Goal: Information Seeking & Learning: Learn about a topic

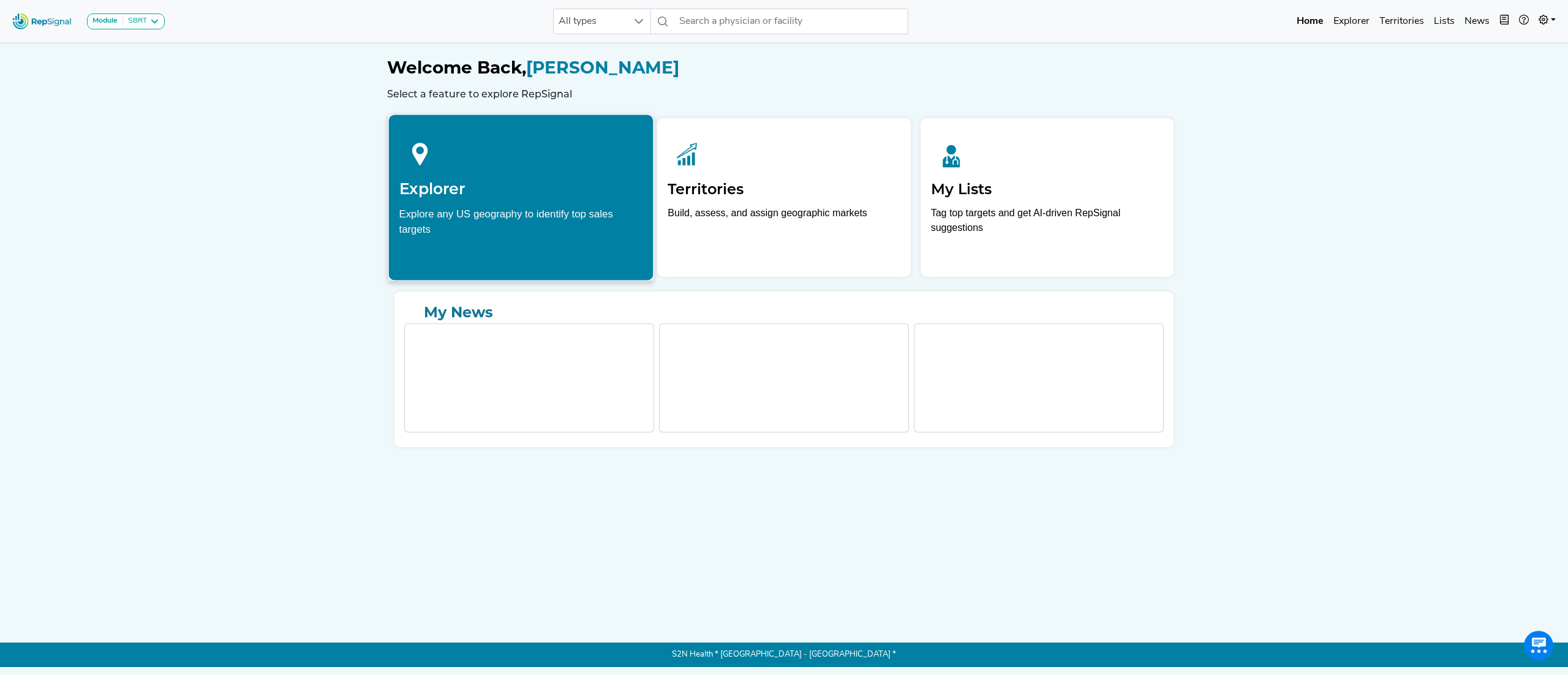
click at [506, 206] on div "Explore any US geography to identify top sales targets" at bounding box center [521, 221] width 244 height 31
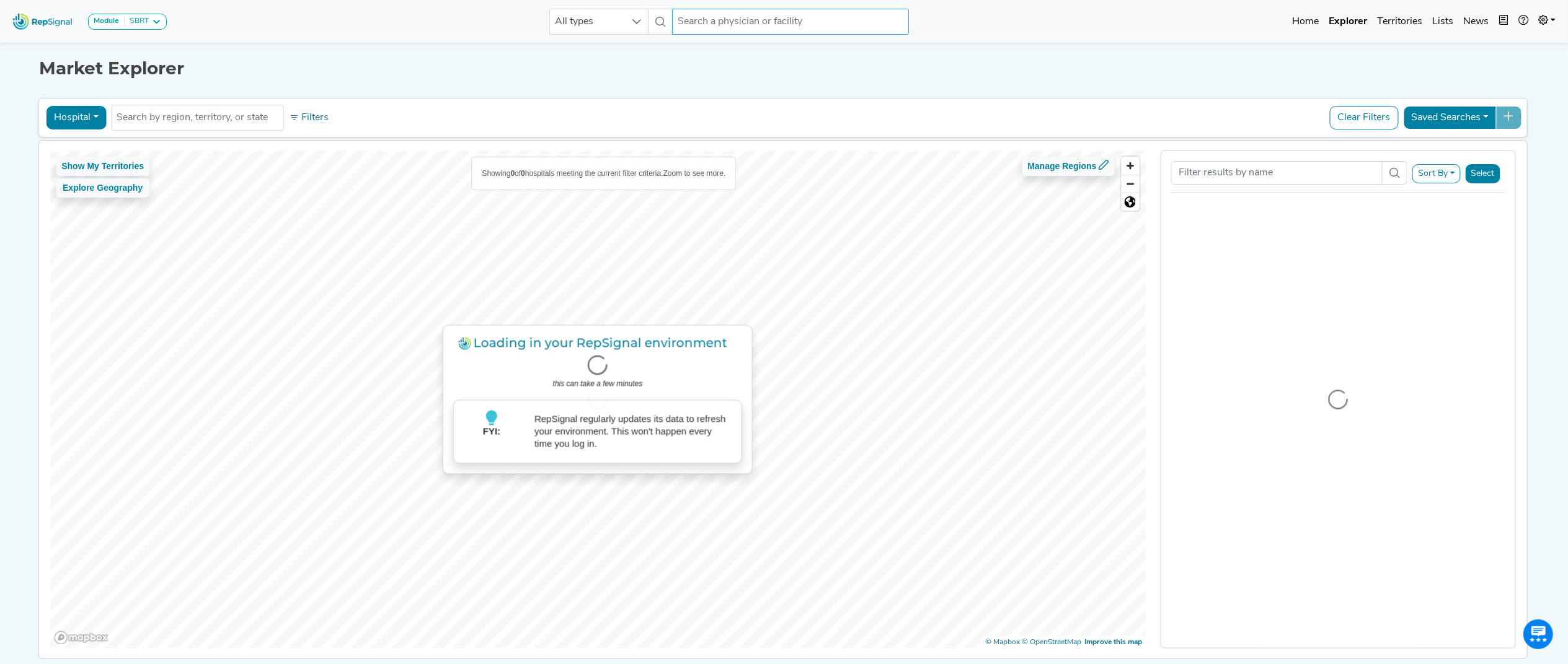
click at [755, 19] on input "text" at bounding box center [790, 21] width 237 height 26
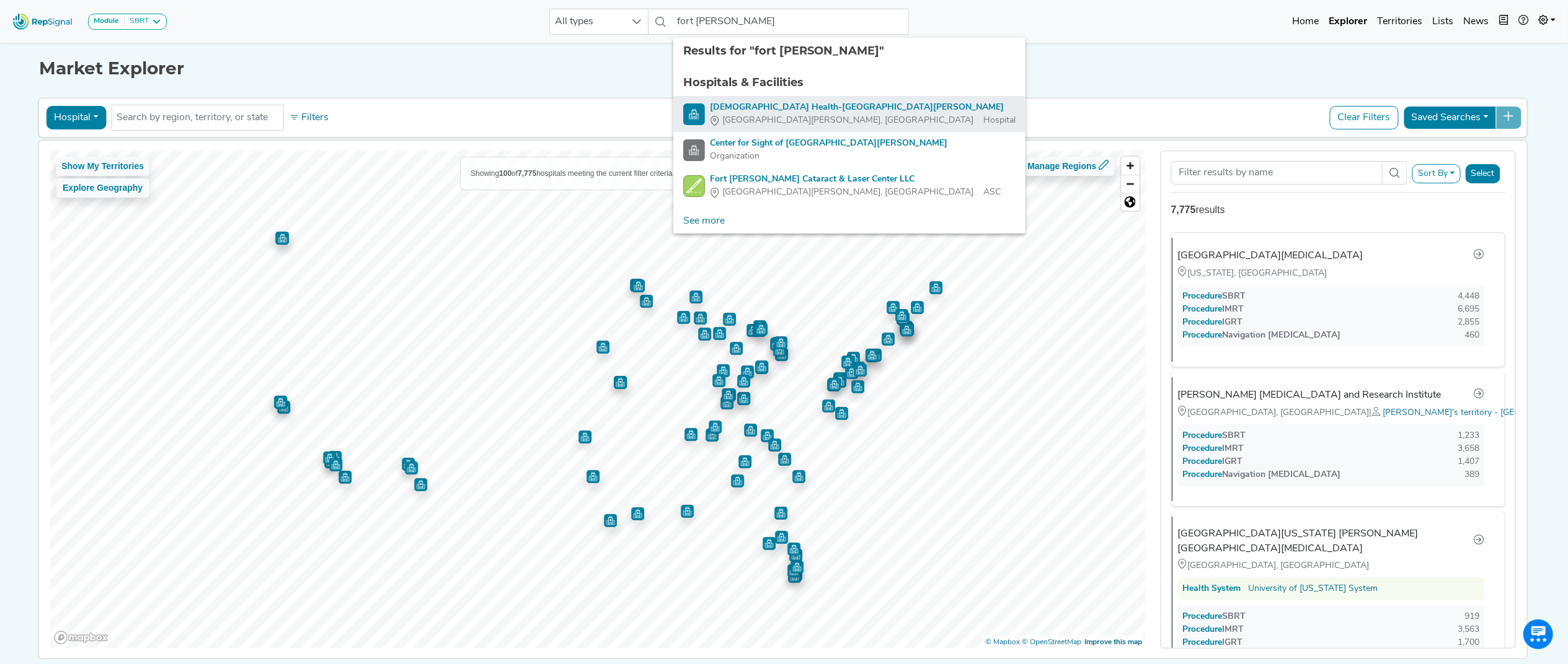
click at [777, 109] on div "[DEMOGRAPHIC_DATA] Health-[GEOGRAPHIC_DATA][PERSON_NAME]" at bounding box center [863, 107] width 306 height 13
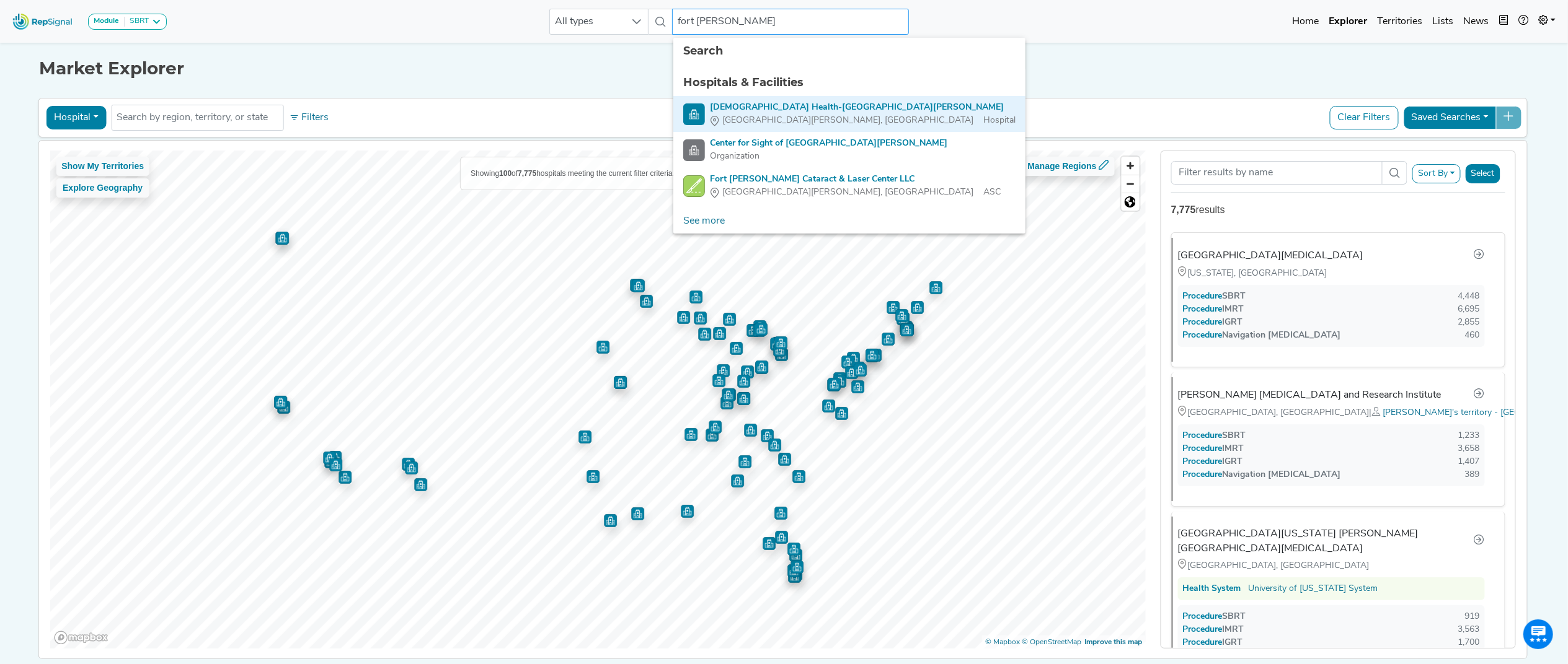
type input "[DEMOGRAPHIC_DATA] Health-[GEOGRAPHIC_DATA][PERSON_NAME]"
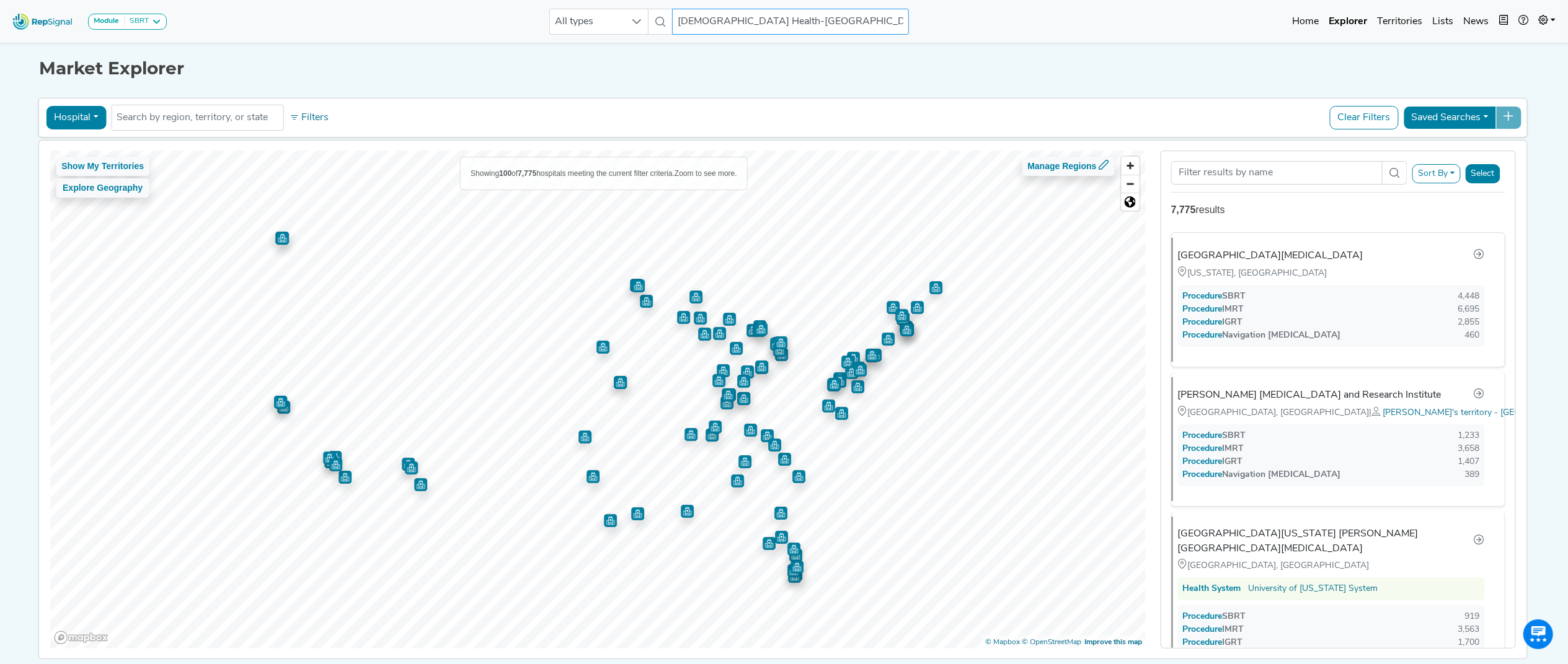
click at [769, 26] on input "[DEMOGRAPHIC_DATA] Health-[GEOGRAPHIC_DATA][PERSON_NAME]" at bounding box center [790, 21] width 237 height 26
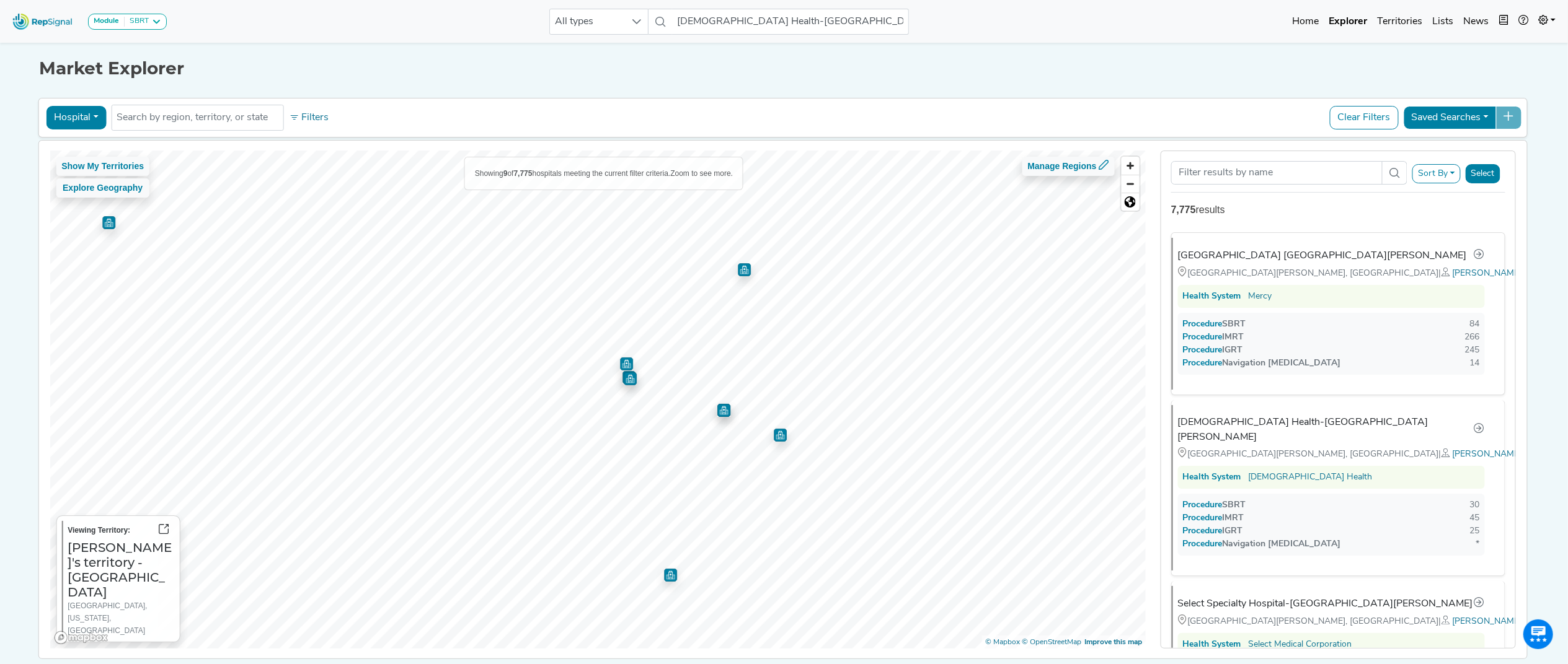
click at [625, 383] on img "Map marker" at bounding box center [630, 379] width 13 height 13
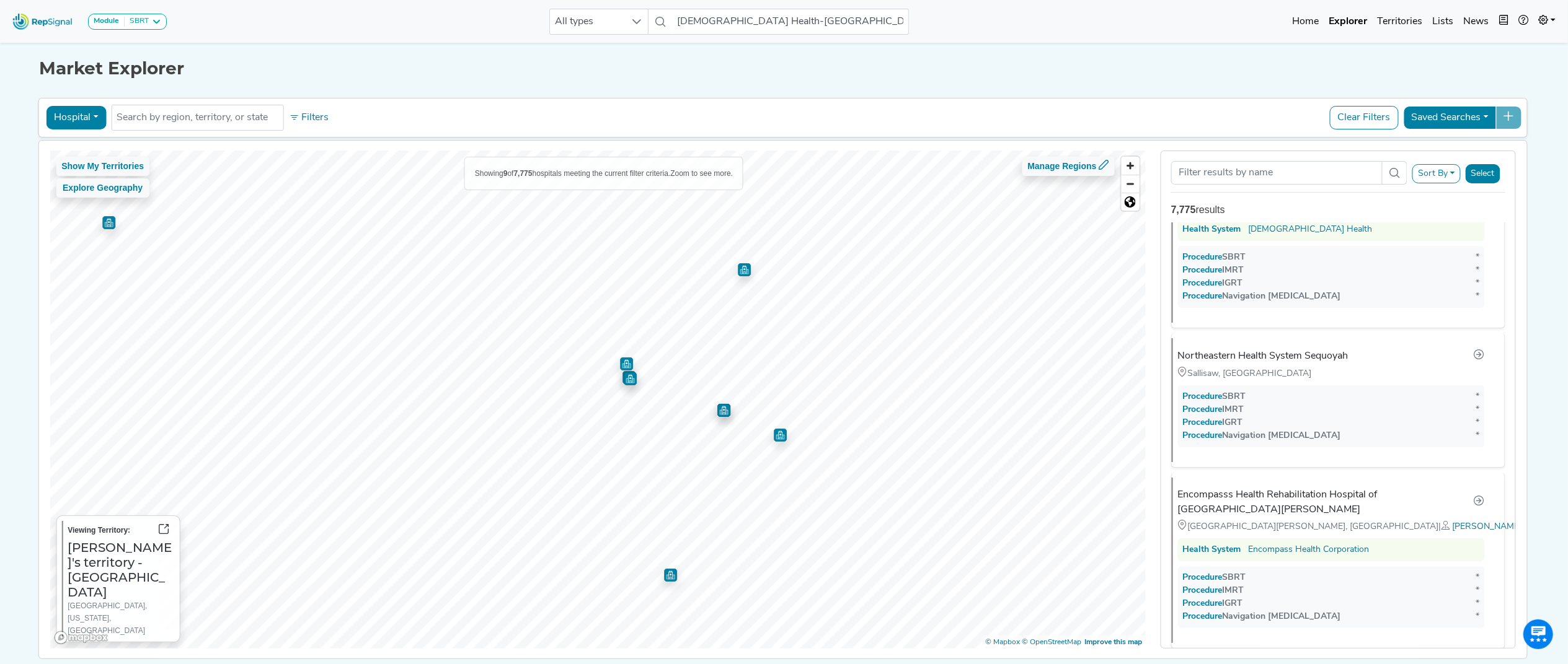
scroll to position [1086, 0]
click at [620, 368] on img "Map marker" at bounding box center [626, 364] width 13 height 13
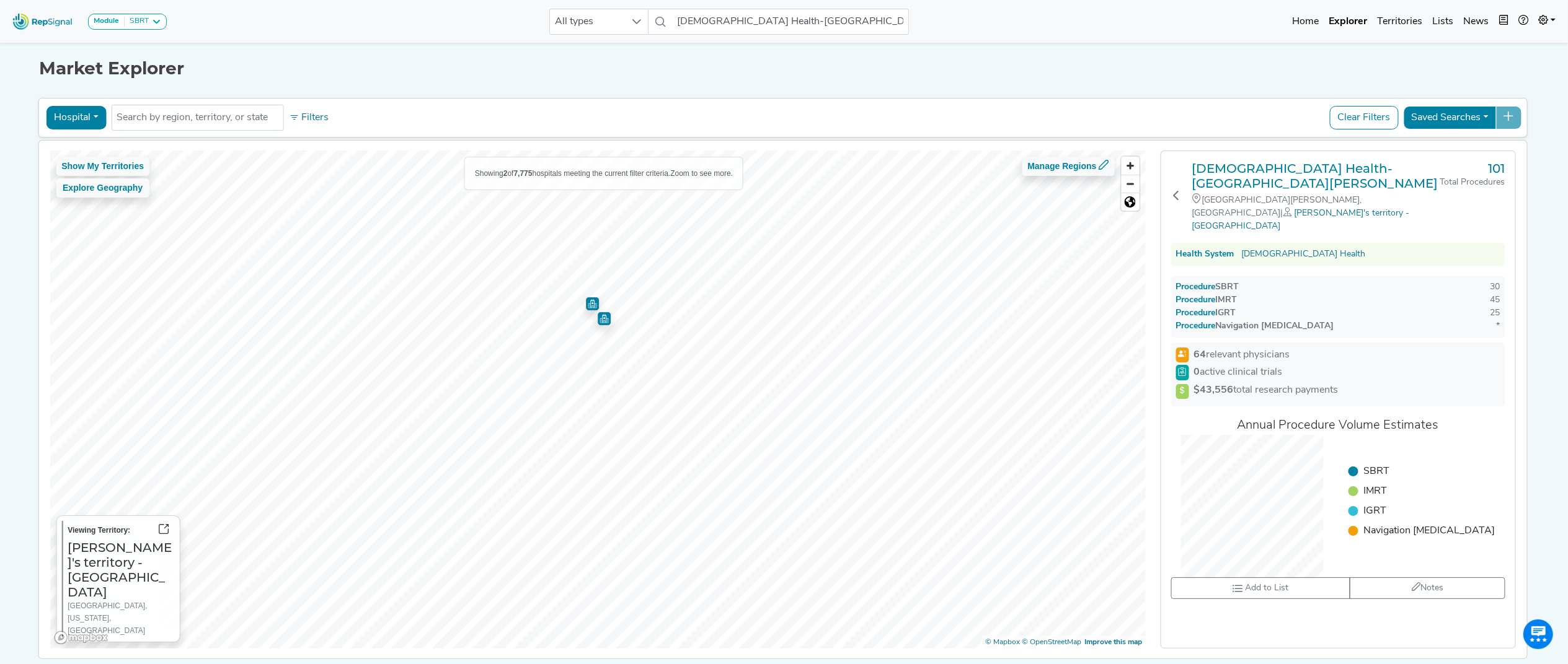
click at [588, 304] on img "Map marker" at bounding box center [592, 304] width 13 height 13
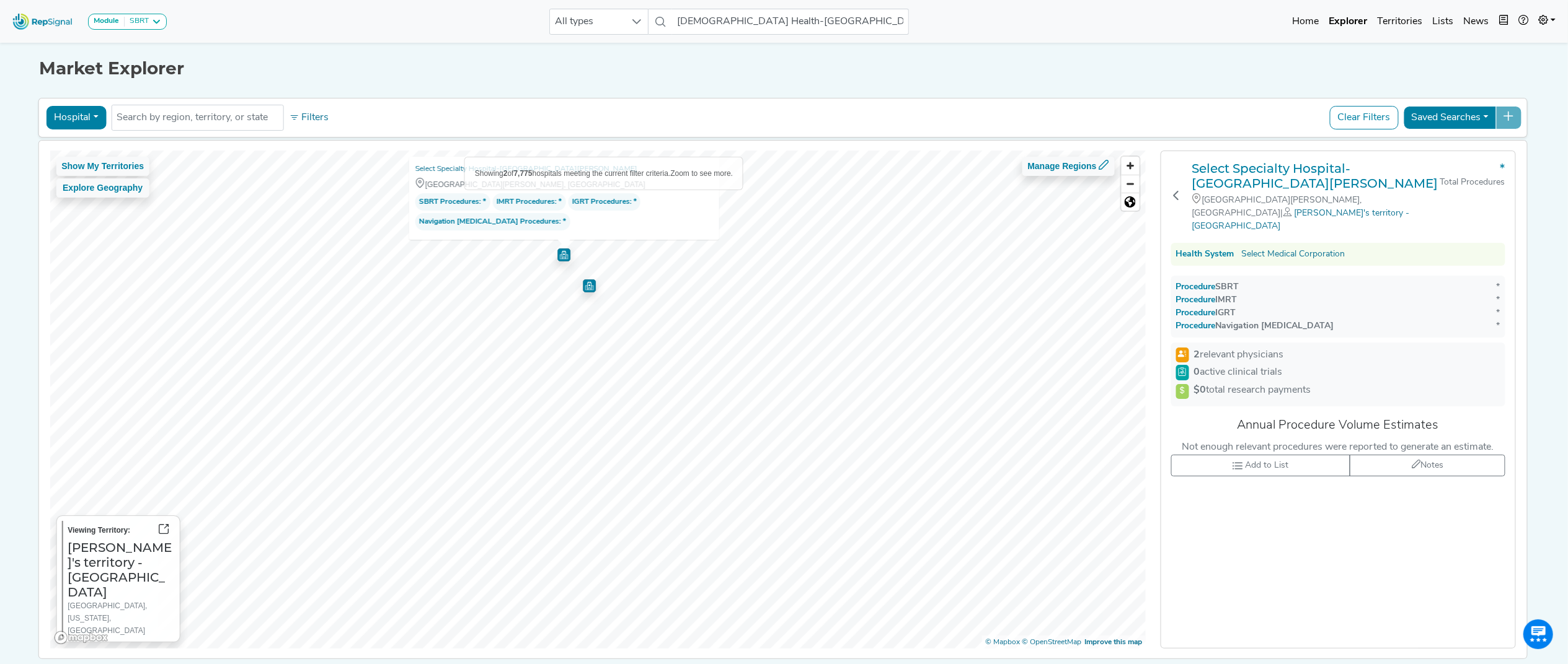
click at [583, 292] on img "Map marker" at bounding box center [589, 286] width 13 height 13
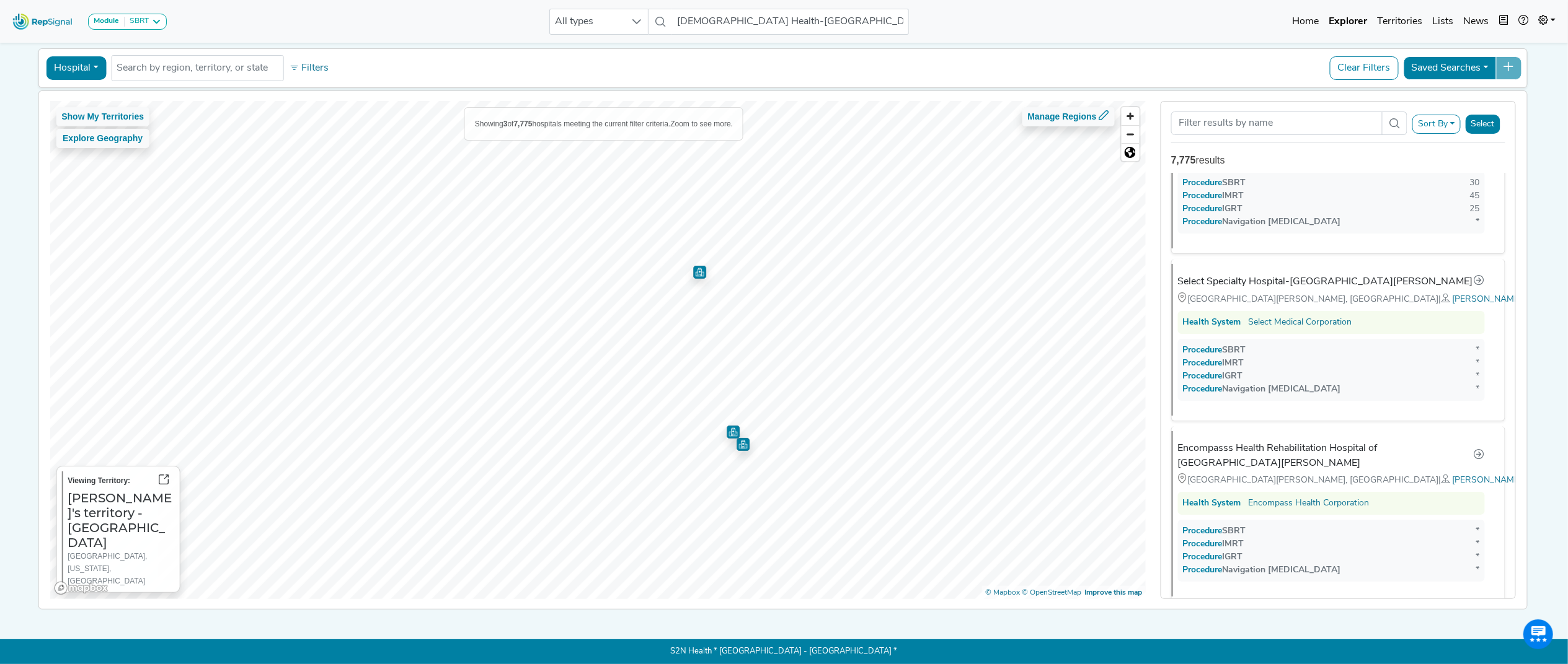
scroll to position [0, 0]
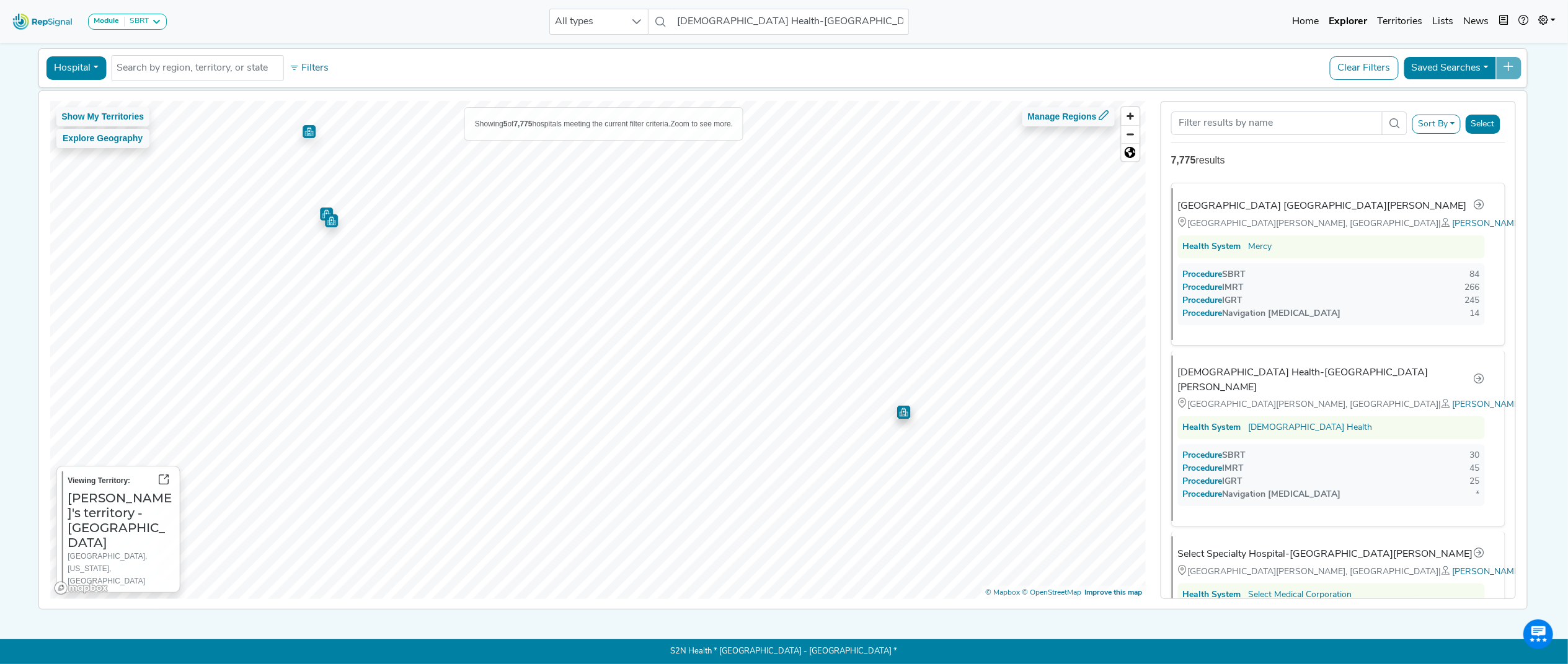
click at [899, 406] on img "Map marker" at bounding box center [904, 412] width 13 height 13
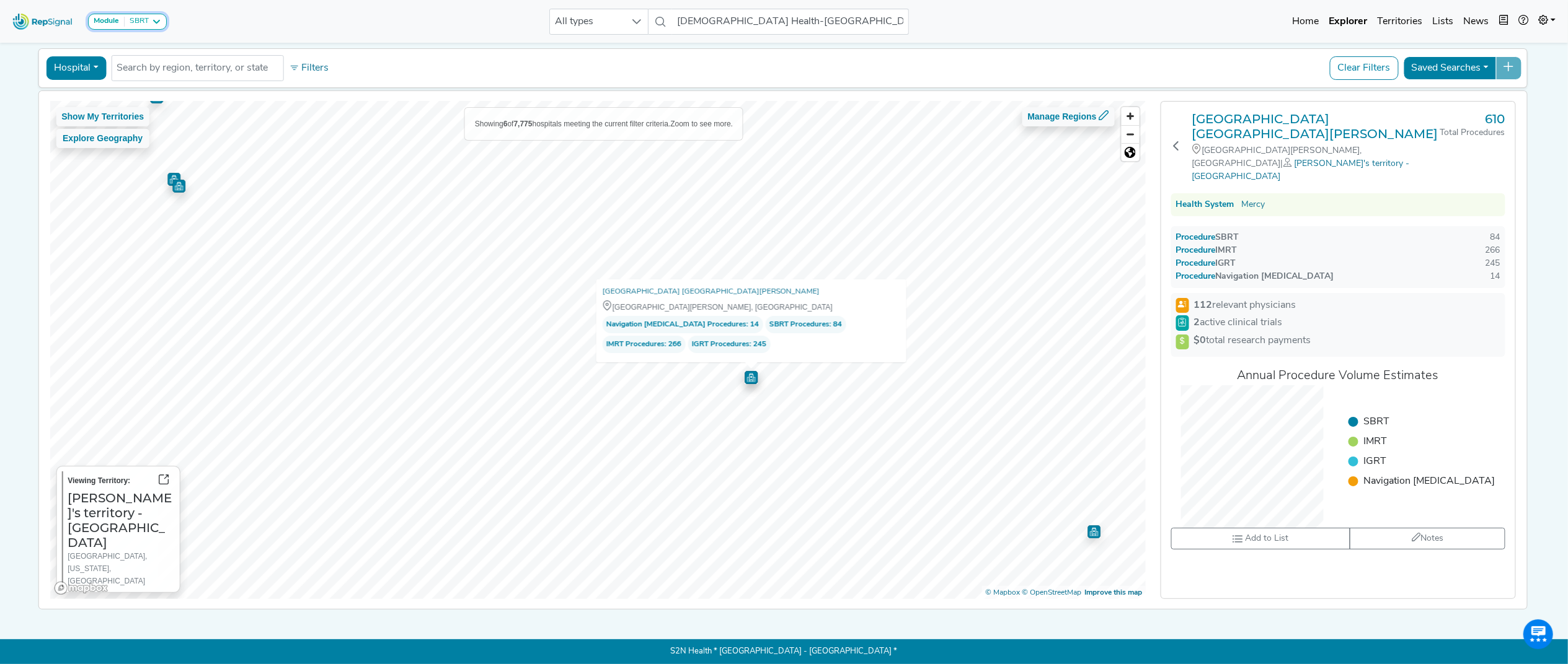
click at [160, 19] on icon at bounding box center [156, 21] width 10 height 10
click at [156, 109] on link "SPE" at bounding box center [149, 118] width 120 height 18
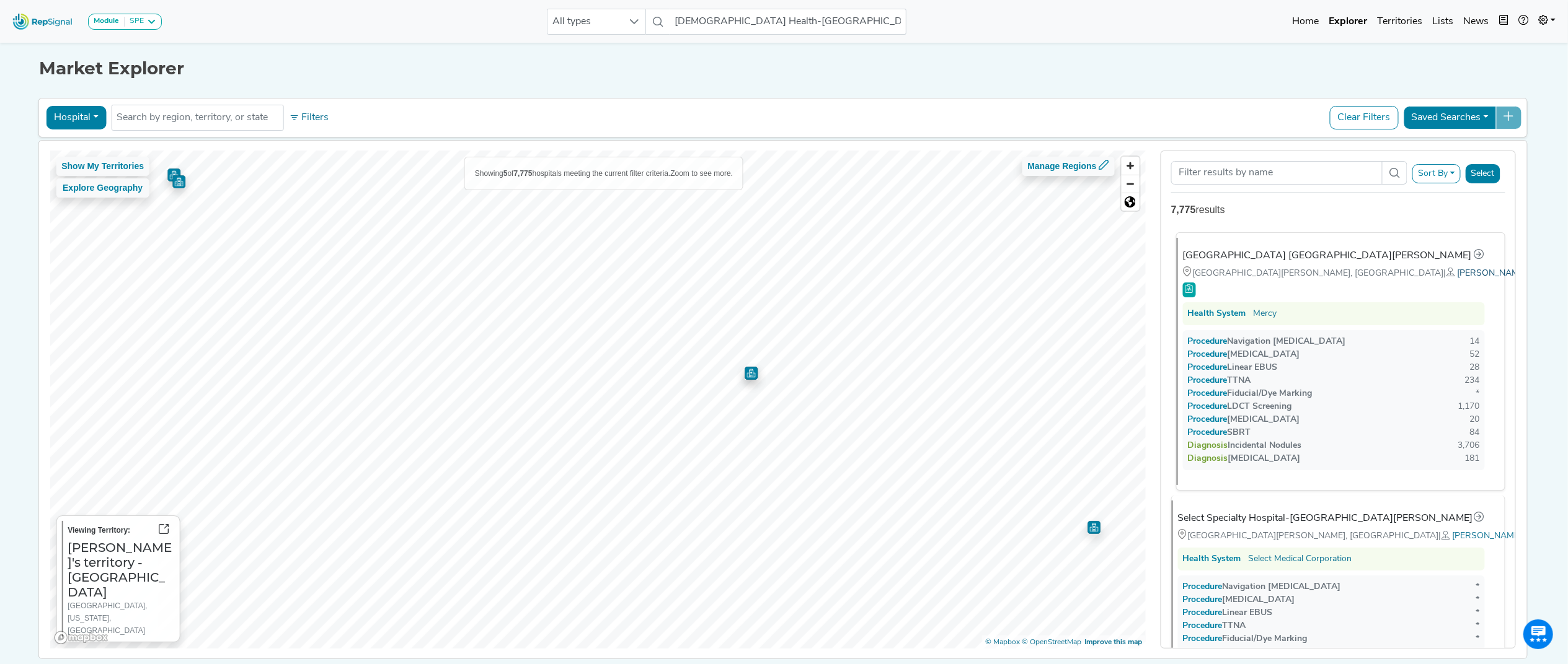
click at [1457, 275] on span "[PERSON_NAME]'s territory - [GEOGRAPHIC_DATA]" at bounding box center [1560, 273] width 207 height 9
click at [529, 331] on img "Map marker" at bounding box center [536, 326] width 13 height 13
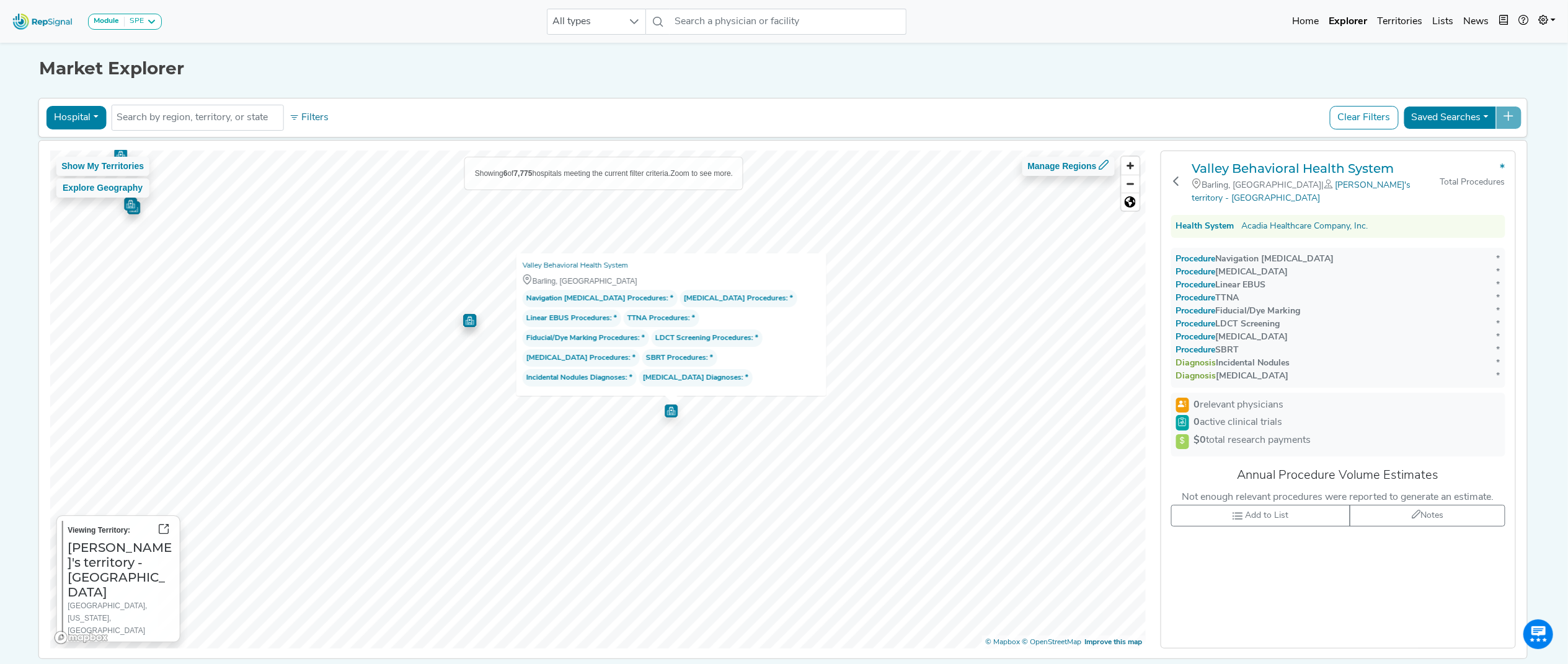
click at [463, 326] on img "Map marker" at bounding box center [469, 320] width 13 height 13
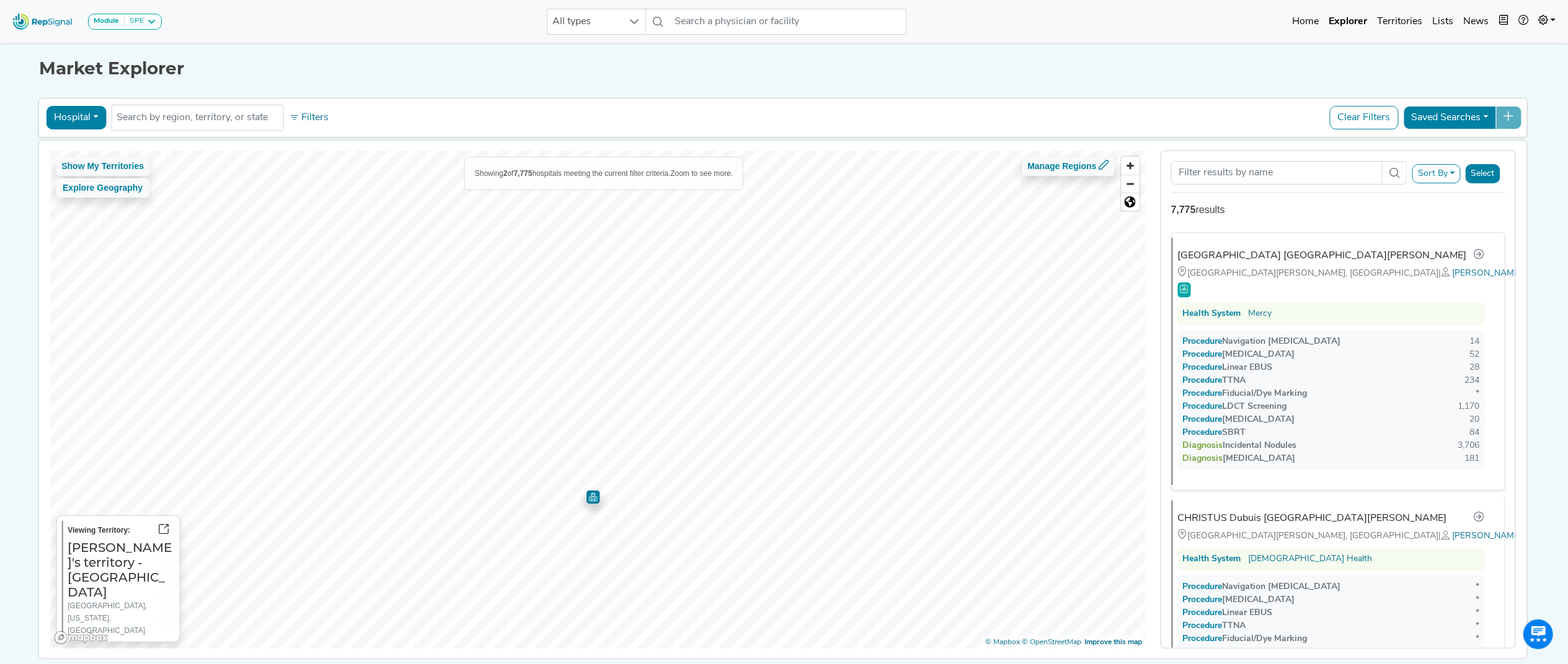
click at [586, 502] on img "Map marker" at bounding box center [593, 497] width 13 height 13
